Goal: Contribute content: Contribute content

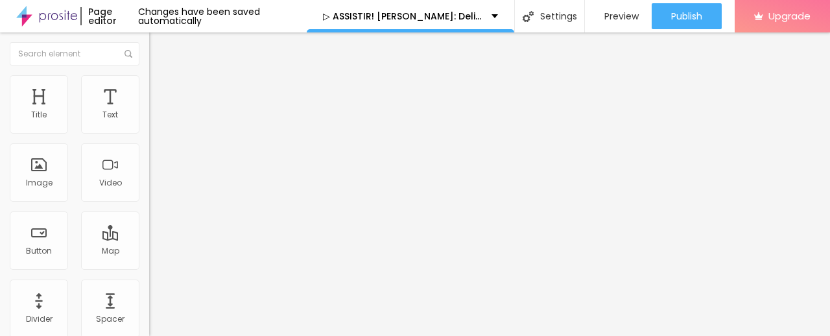
click at [149, 112] on span "Add image" at bounding box center [175, 105] width 53 height 11
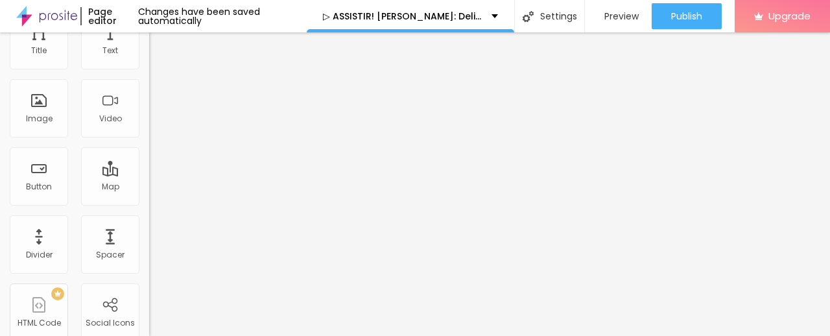
click at [149, 202] on input "https://" at bounding box center [227, 195] width 156 height 13
paste input "cinevibes.fun/pt/movie/1230368/springsteen.Alboom"
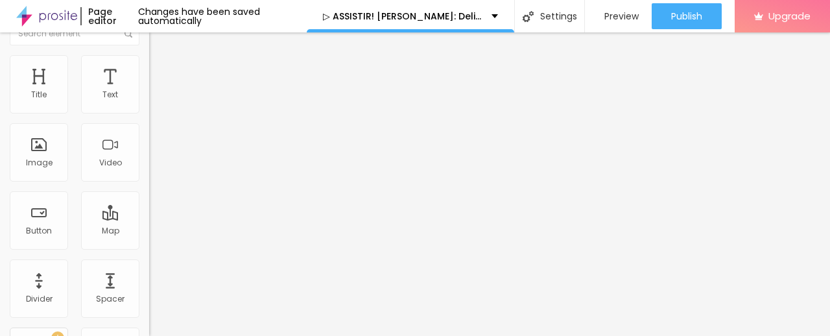
scroll to position [0, 0]
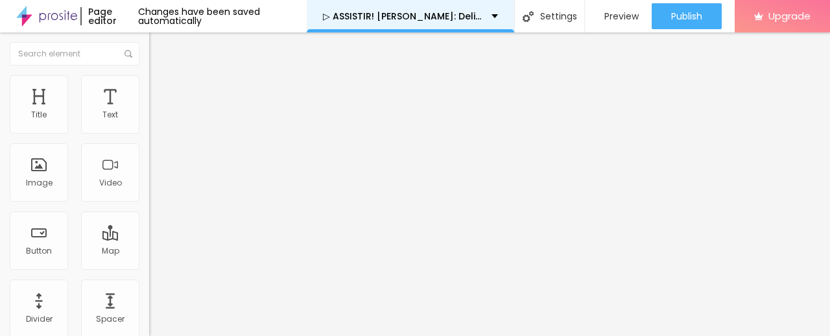
type input "https://cinevibes.fun/pt/movie/1230368/springsteen.Alboom"
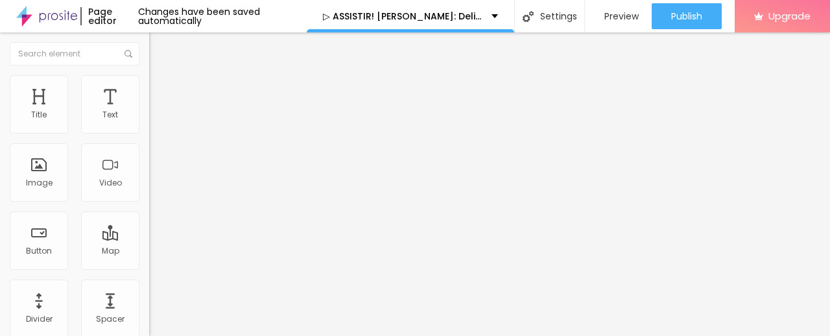
click at [218, 109] on img at bounding box center [222, 105] width 8 height 8
click at [149, 112] on span "Add image" at bounding box center [175, 105] width 53 height 11
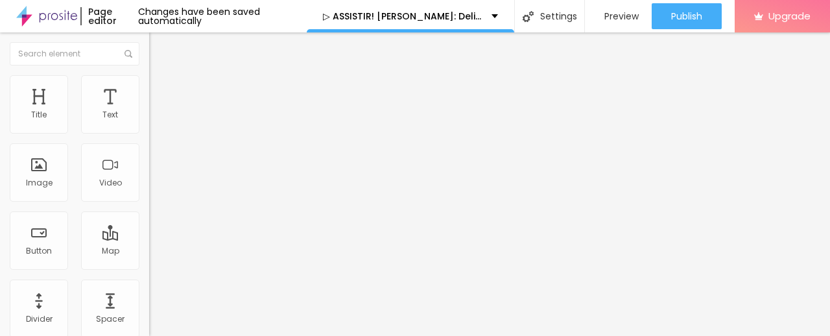
drag, startPoint x: 142, startPoint y: 185, endPoint x: 136, endPoint y: 183, distance: 6.8
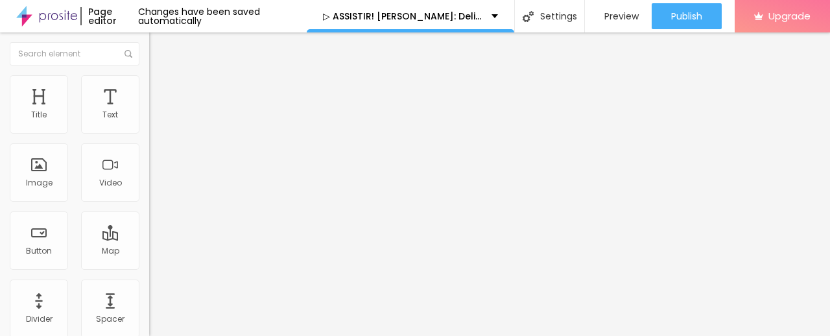
click at [149, 112] on span "Add image" at bounding box center [175, 105] width 53 height 11
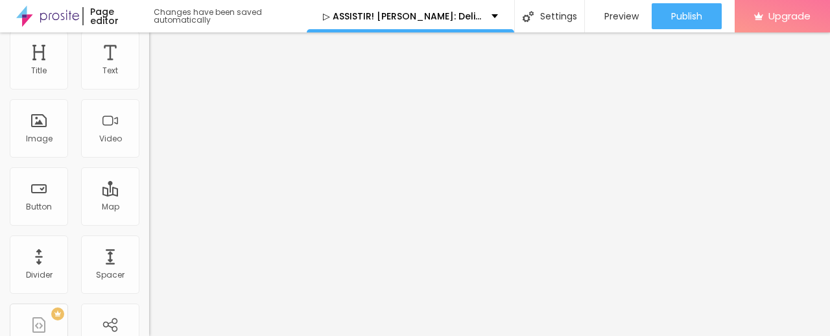
scroll to position [64, 0]
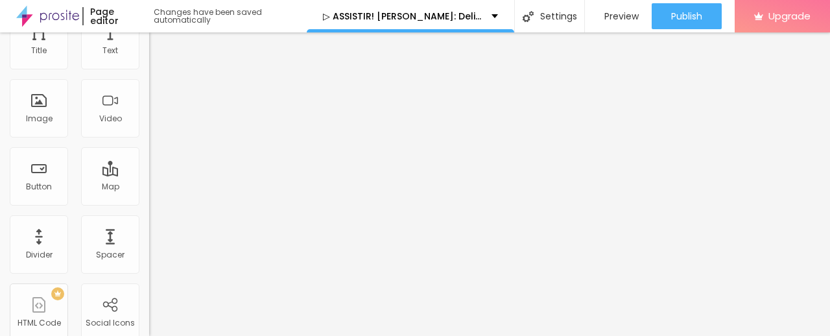
click at [149, 202] on input "https://" at bounding box center [227, 195] width 156 height 13
paste input "cinevibes.fun/pt/movie/1230368/springsteen.Alboom"
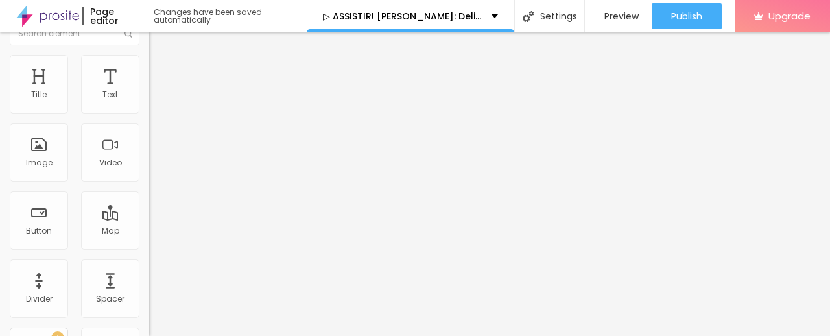
scroll to position [0, 0]
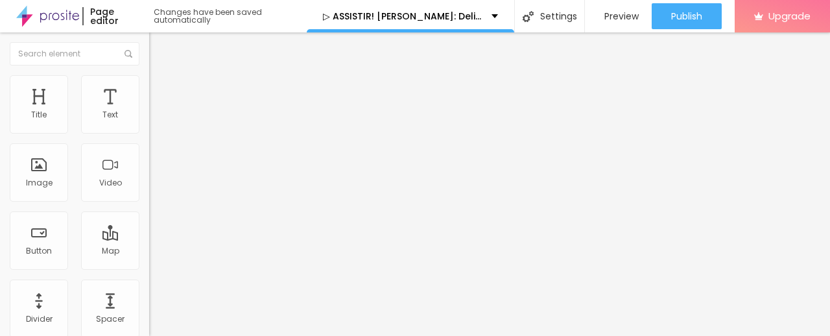
type input "https://cinevibes.fun/pt/movie/1230368/springsteen.Alboom"
click at [159, 51] on img "button" at bounding box center [164, 47] width 10 height 10
drag, startPoint x: 77, startPoint y: 141, endPoint x: 0, endPoint y: 138, distance: 76.5
click at [149, 138] on div "Text Click me Align Size Default Small Default Big Link URL https:// Open in ne…" at bounding box center [223, 195] width 149 height 189
paste input "✅ Assista agora ► Springsteen: Deliver Me from Nowhere Completo HD [1080p]"
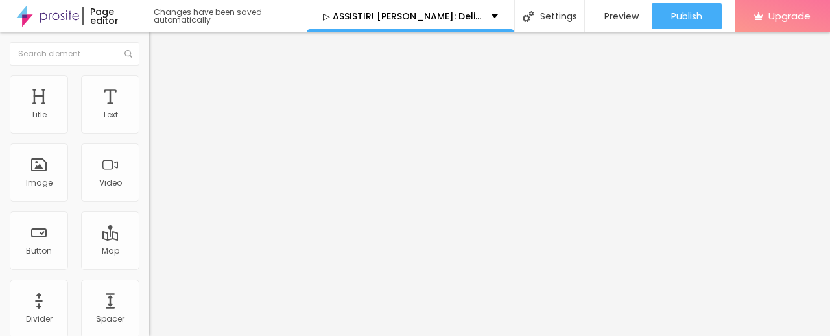
scroll to position [0, 193]
type input "✅ Assista agora ► Springsteen: Deliver Me from Nowhere Completo HD [1080p]"
click at [149, 267] on input "https://" at bounding box center [227, 260] width 156 height 13
paste input "cinevibes.fun/pt/movie/1230368/springsteen.Alboom"
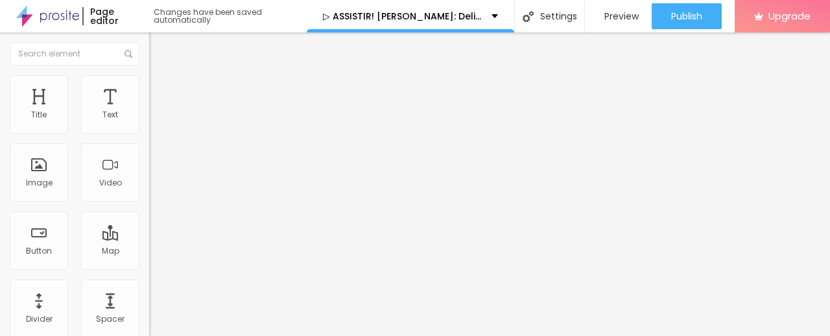
scroll to position [0, 120]
type input "https://cinevibes.fun/pt/movie/1230368/springsteen.Alboom"
click at [149, 155] on img at bounding box center [153, 150] width 9 height 9
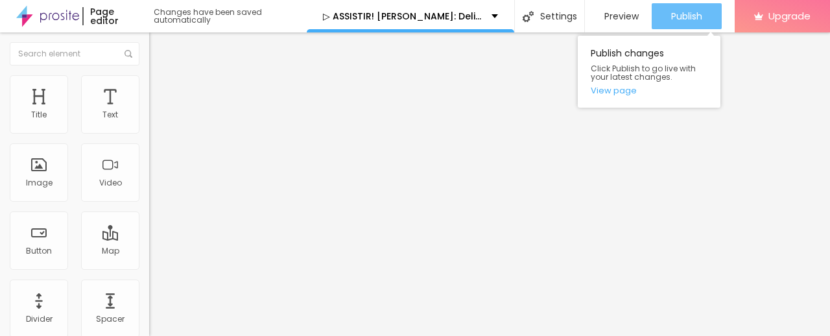
click at [686, 19] on span "Publish" at bounding box center [686, 16] width 31 height 10
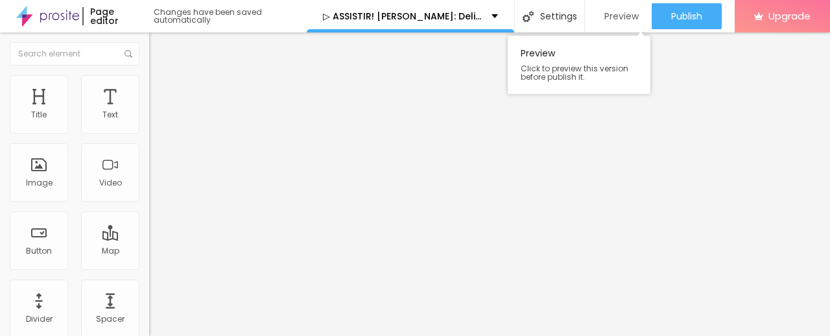
click at [621, 15] on span "Preview" at bounding box center [621, 16] width 34 height 10
click at [58, 6] on img at bounding box center [47, 16] width 63 height 32
